Goal: Register for event/course

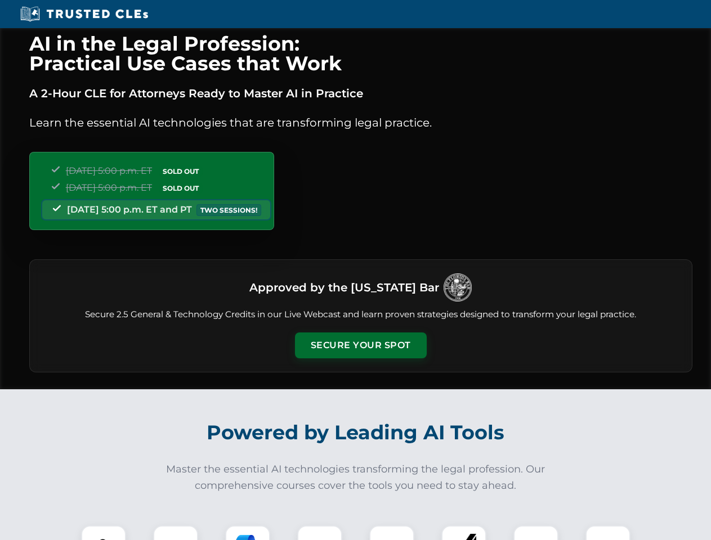
click at [360, 346] on button "Secure Your Spot" at bounding box center [361, 346] width 132 height 26
click at [104, 533] on img at bounding box center [103, 548] width 33 height 33
click at [176, 533] on div at bounding box center [175, 548] width 45 height 45
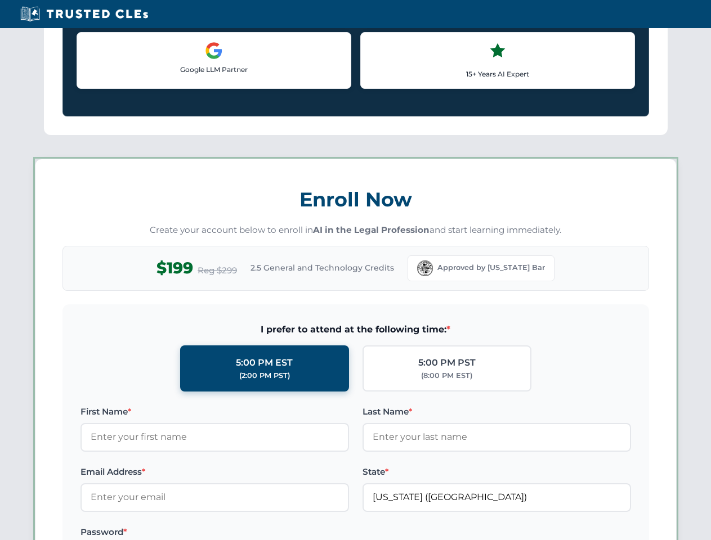
click at [320, 533] on label "Password *" at bounding box center [214, 533] width 268 height 14
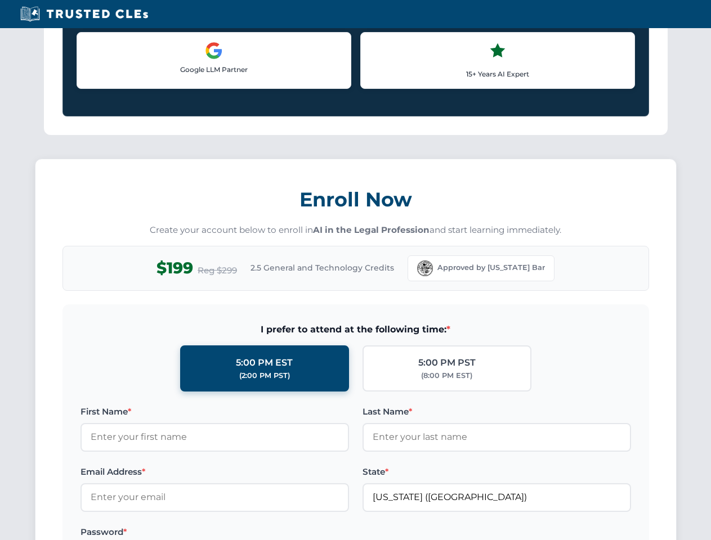
scroll to position [1105, 0]
